Goal: Information Seeking & Learning: Learn about a topic

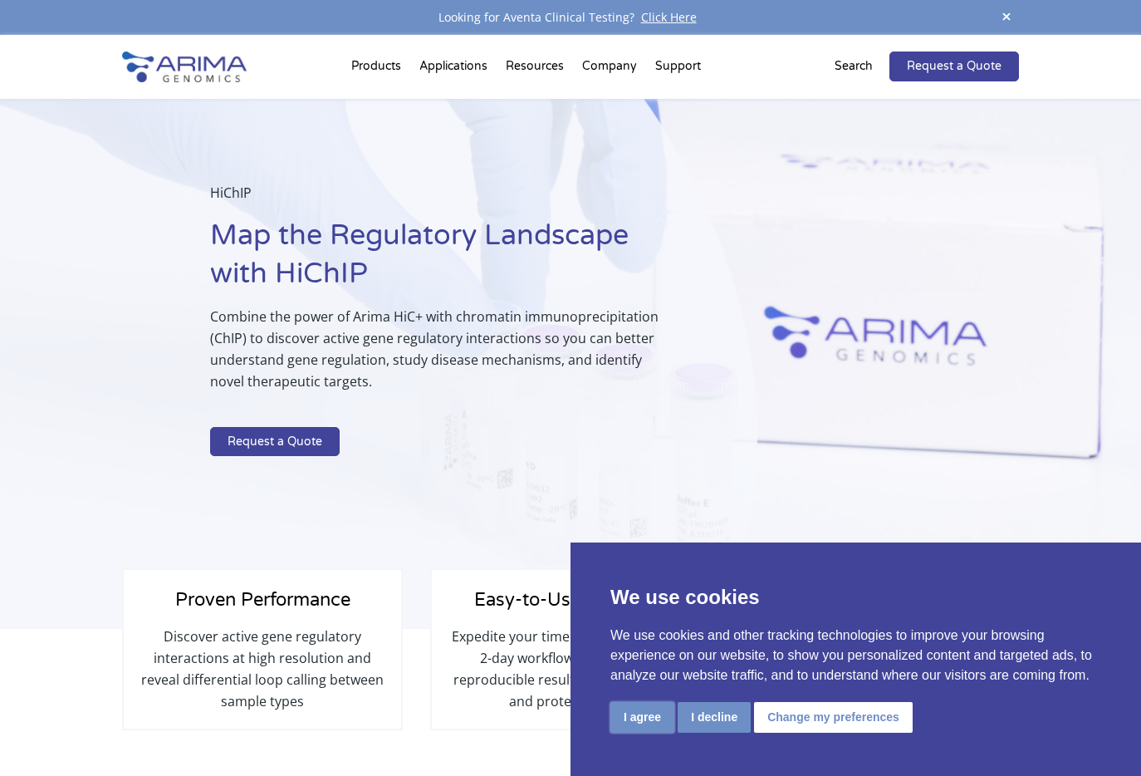
click at [637, 714] on button "I agree" at bounding box center [643, 717] width 64 height 31
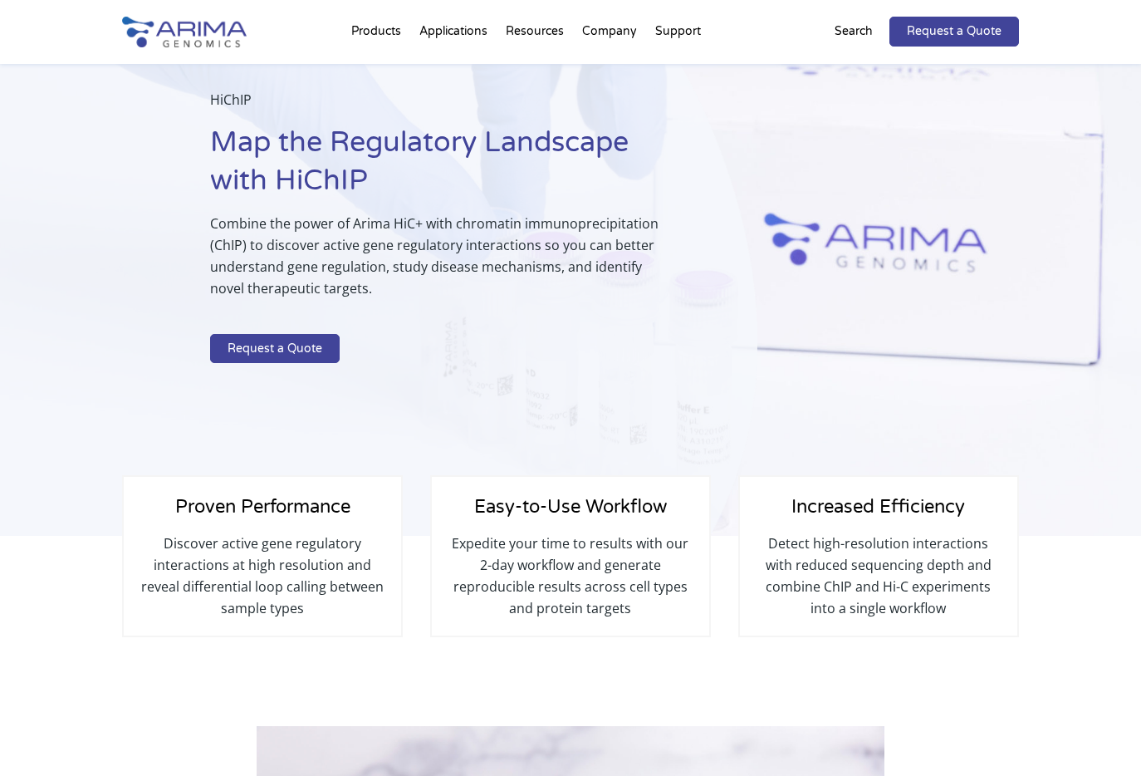
scroll to position [83, 0]
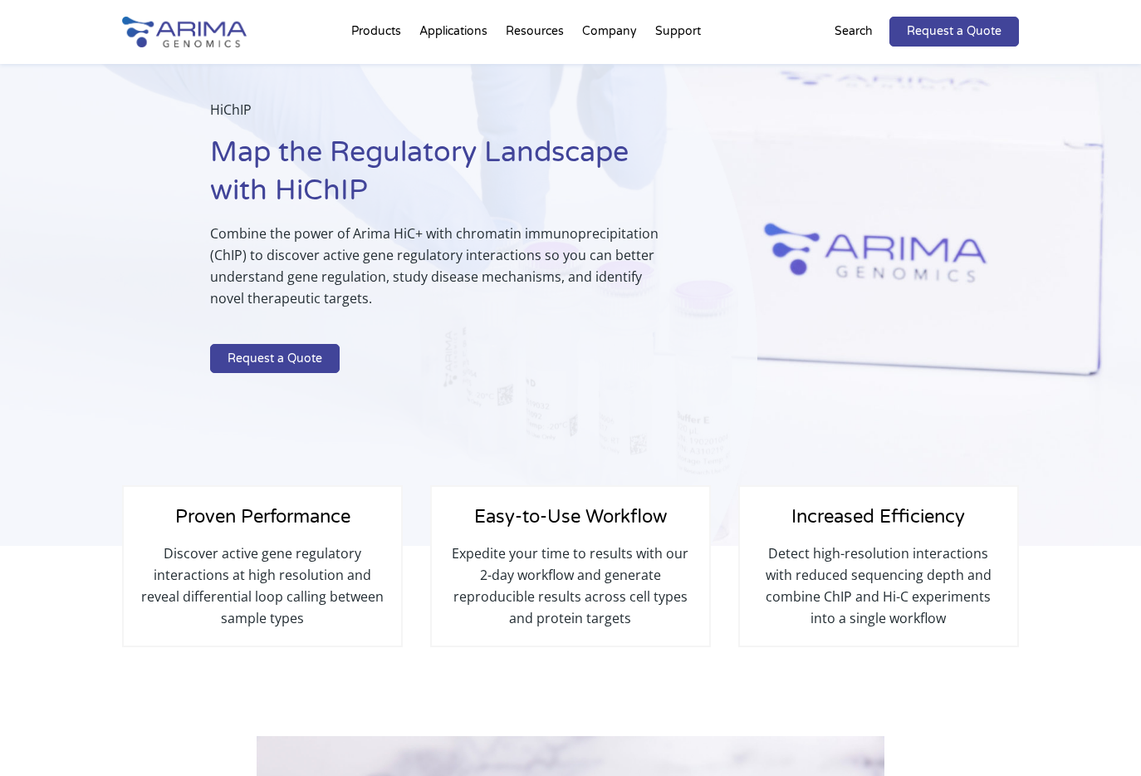
click at [469, 415] on div "HiChIP Map the Regulatory Landscape with HiChIP Combine the power of Arima HiC+…" at bounding box center [379, 281] width 758 height 531
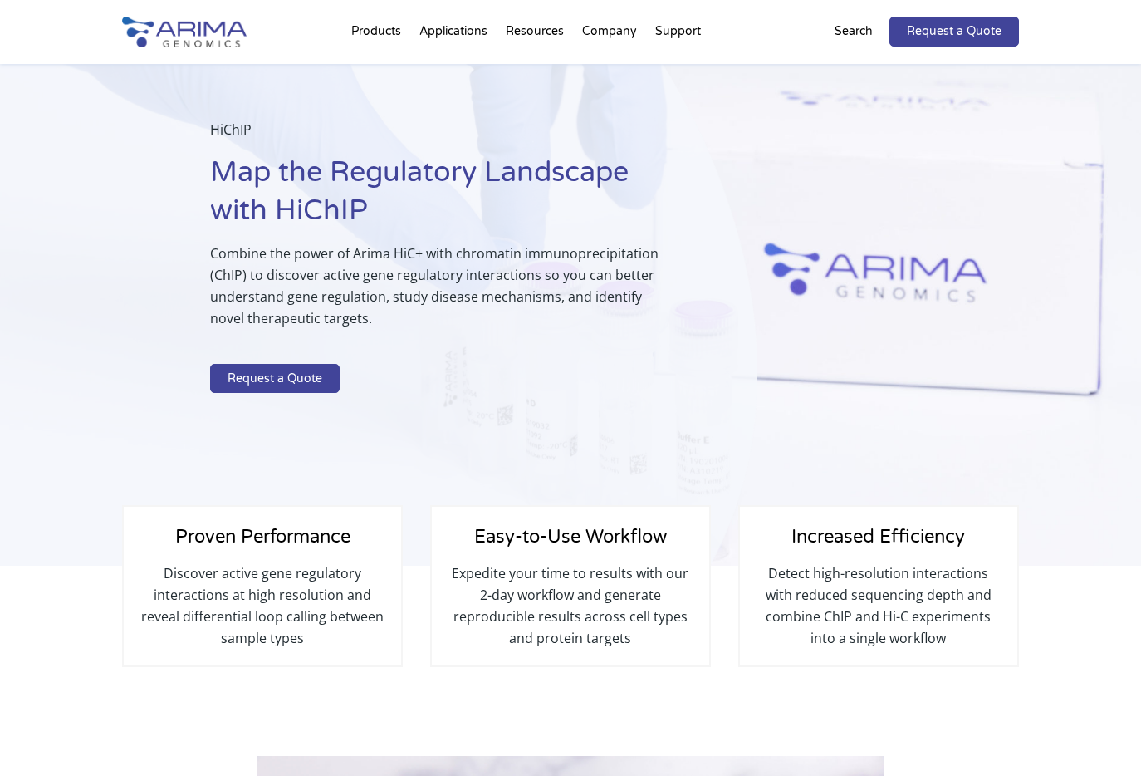
scroll to position [0, 0]
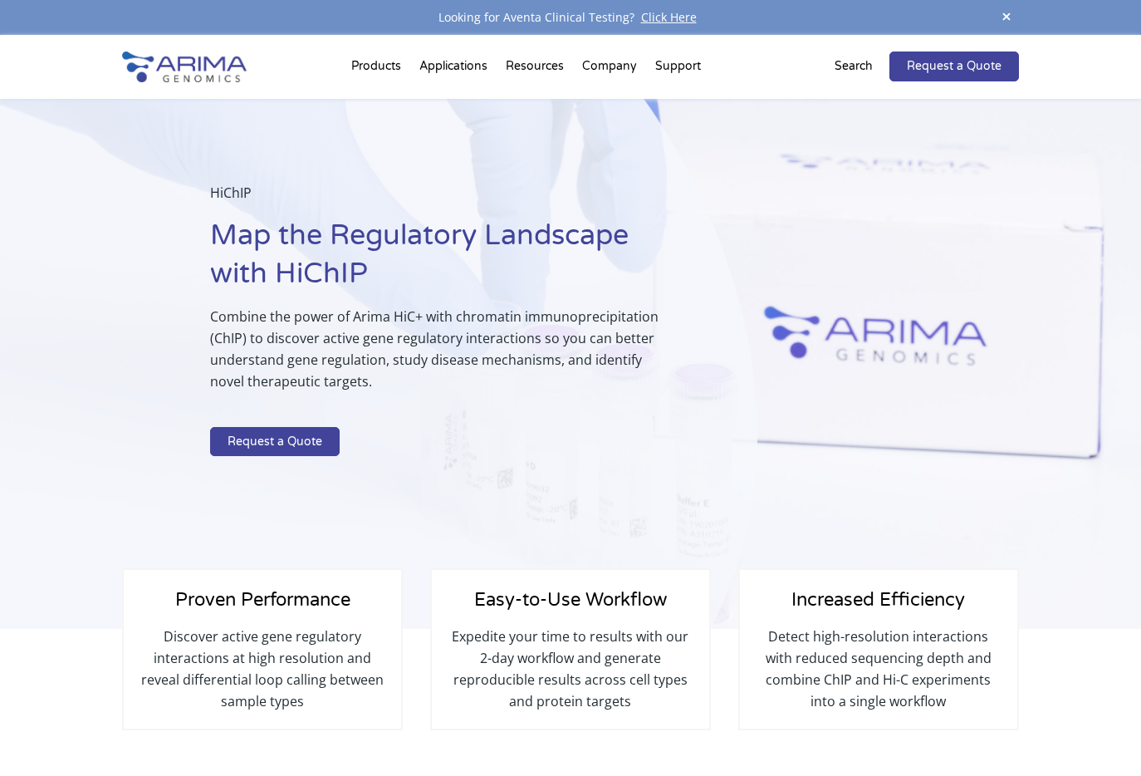
click at [469, 415] on p at bounding box center [442, 416] width 464 height 22
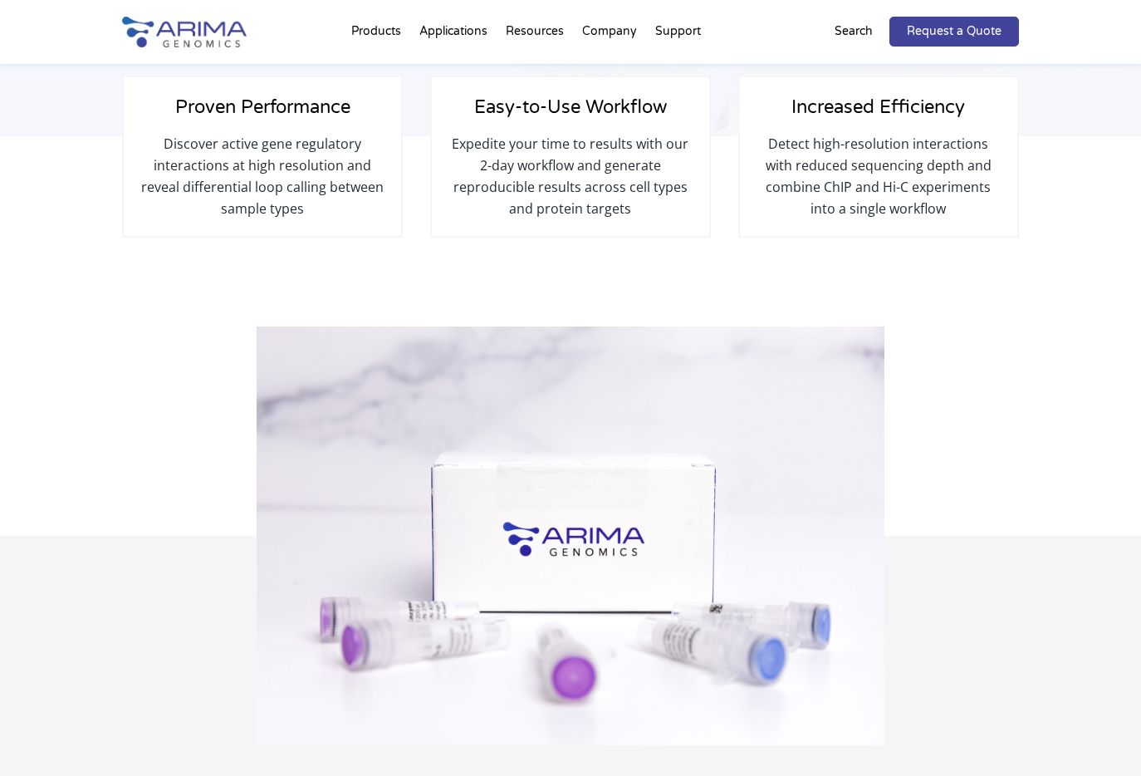
scroll to position [494, 0]
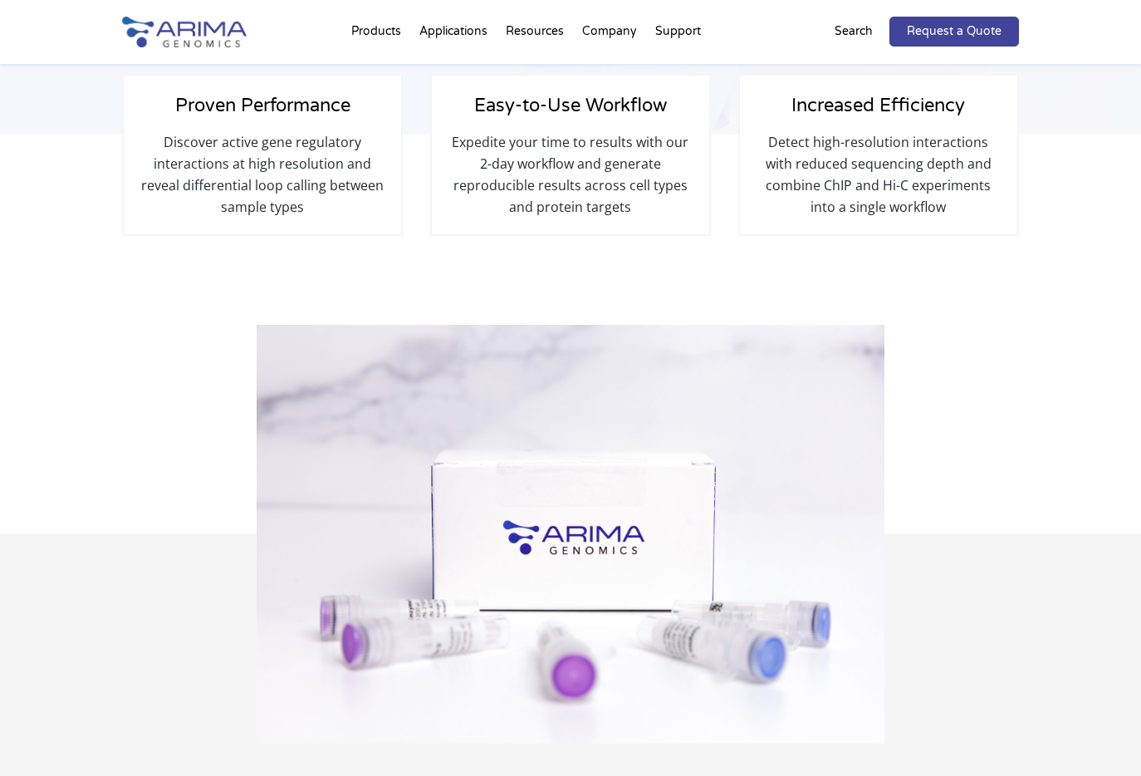
click at [118, 314] on div "Proven Performance Discover active gene regulatory interactions at high resolut…" at bounding box center [570, 230] width 1141 height 190
click at [277, 199] on p "Discover active gene regulatory interactions at high resolution and reveal diff…" at bounding box center [262, 174] width 244 height 86
click at [272, 224] on div "Discover active gene regulatory interactions at high resolution and reveal diff…" at bounding box center [262, 193] width 244 height 125
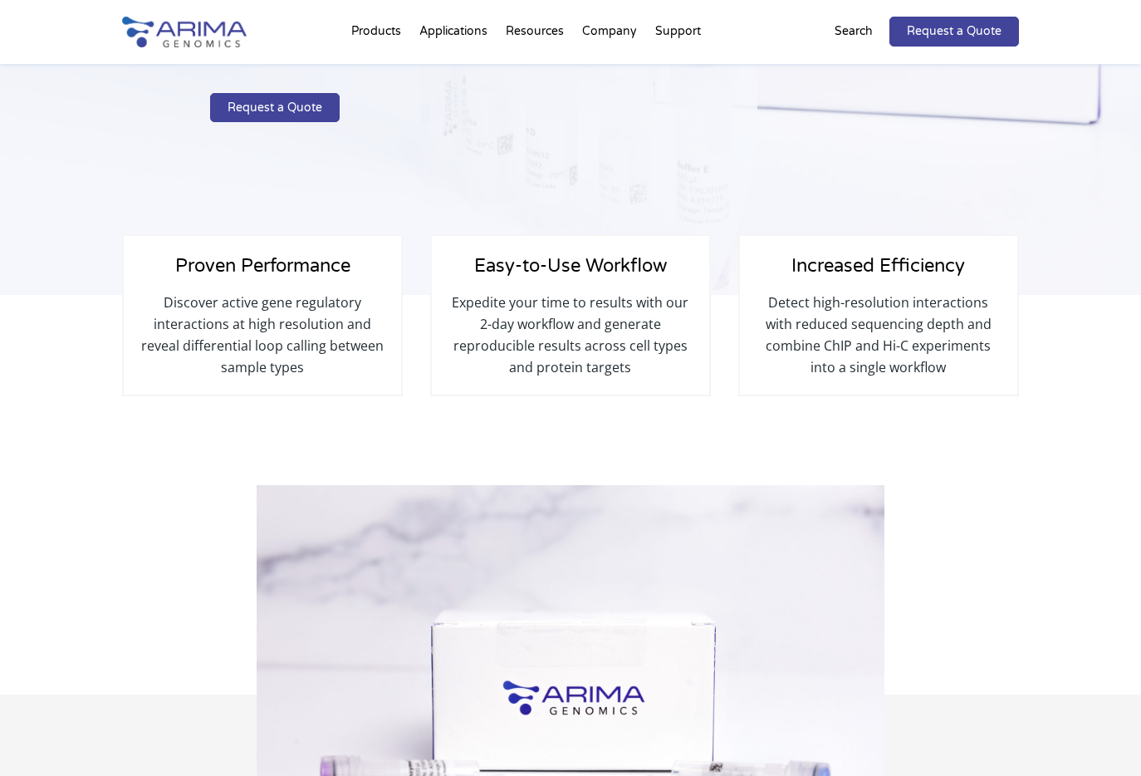
scroll to position [328, 0]
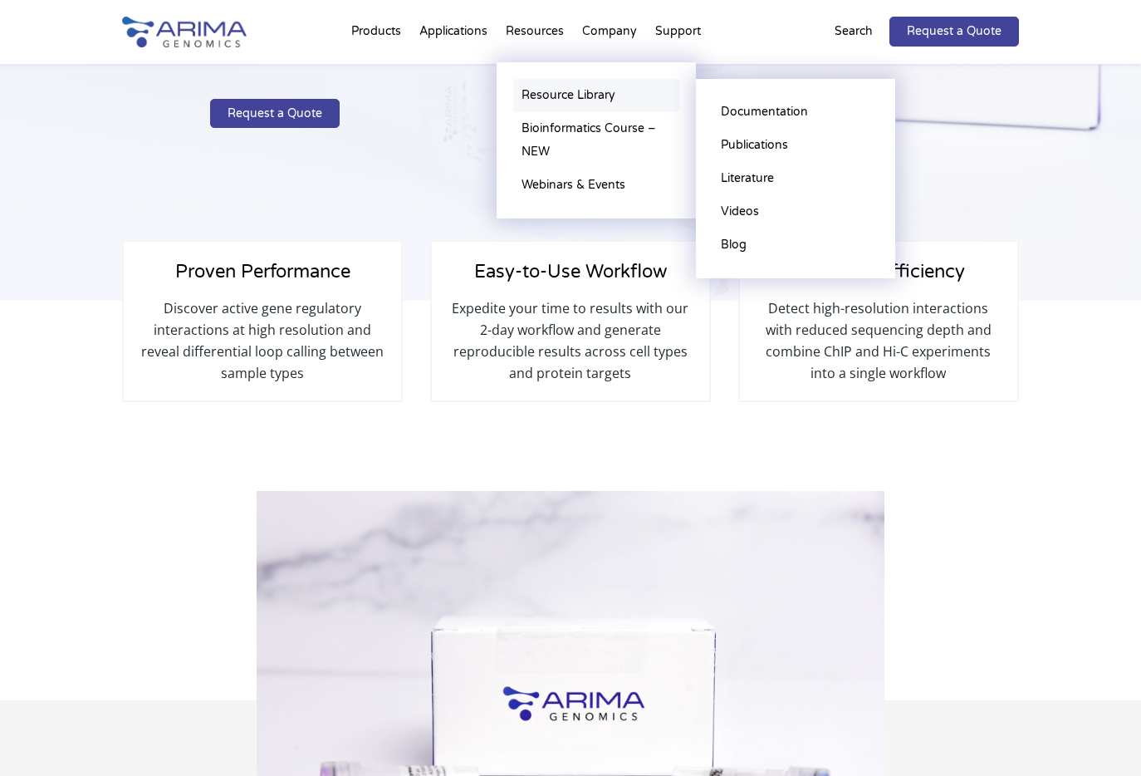
click at [528, 91] on link "Resource Library" at bounding box center [596, 95] width 166 height 33
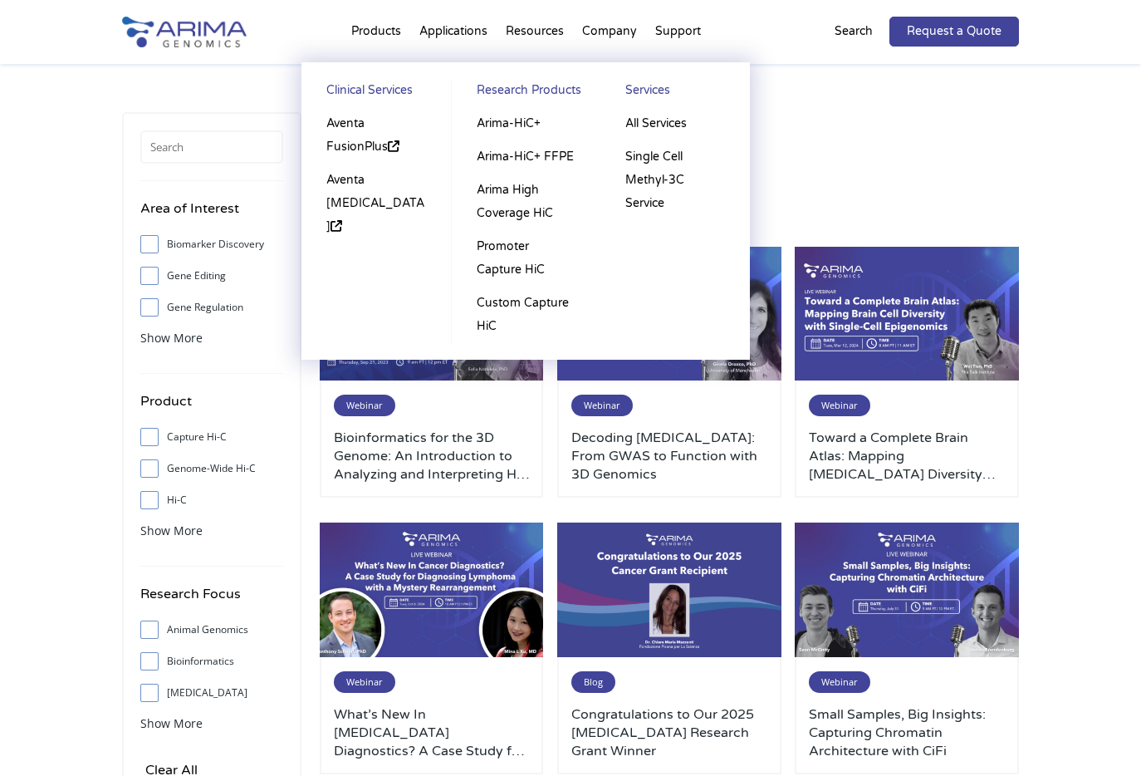
click at [373, 29] on li "Products Clinical Services Aventa FusionPlus Aventa Lymphoma Research Products …" at bounding box center [376, 35] width 68 height 56
click at [648, 123] on link "All Services" at bounding box center [675, 123] width 116 height 33
